Goal: Navigation & Orientation: Find specific page/section

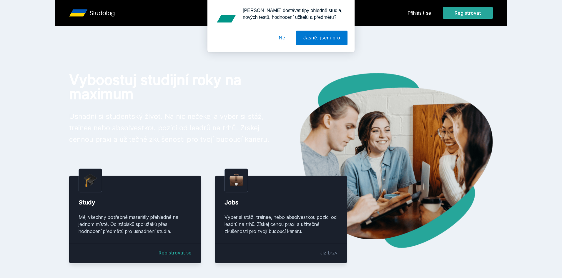
click at [428, 11] on div "[PERSON_NAME] dostávat tipy ohledně studia, nových testů, hodnocení učitelů a p…" at bounding box center [281, 26] width 562 height 52
click at [422, 11] on div "[PERSON_NAME] dostávat tipy ohledně studia, nových testů, hodnocení učitelů a p…" at bounding box center [281, 26] width 562 height 52
click at [281, 40] on button "Ne" at bounding box center [282, 38] width 21 height 15
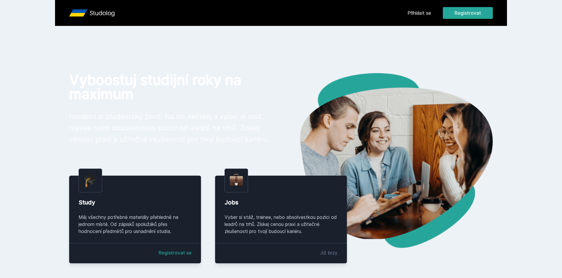
click at [421, 12] on link "Přihlásit se" at bounding box center [419, 12] width 24 height 7
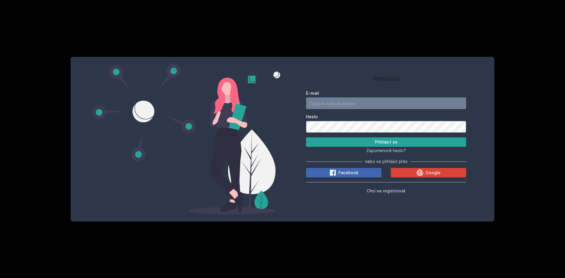
click at [320, 99] on input "E-mail" at bounding box center [386, 103] width 160 height 12
click at [328, 105] on input "E-mail" at bounding box center [386, 103] width 160 height 12
type input "[PERSON_NAME][EMAIL_ADDRESS][DOMAIN_NAME]"
click at [306, 137] on button "Přihlásit se" at bounding box center [386, 141] width 160 height 9
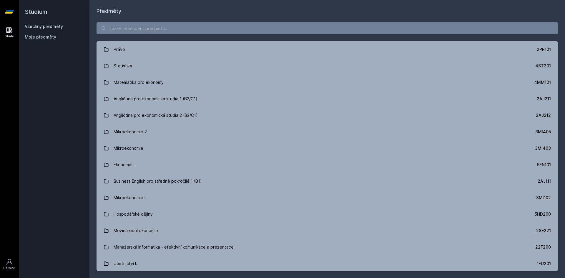
click at [178, 14] on h1 "Předměty" at bounding box center [327, 11] width 461 height 8
click at [182, 24] on input "search" at bounding box center [327, 28] width 461 height 12
